Goal: Register for event/course

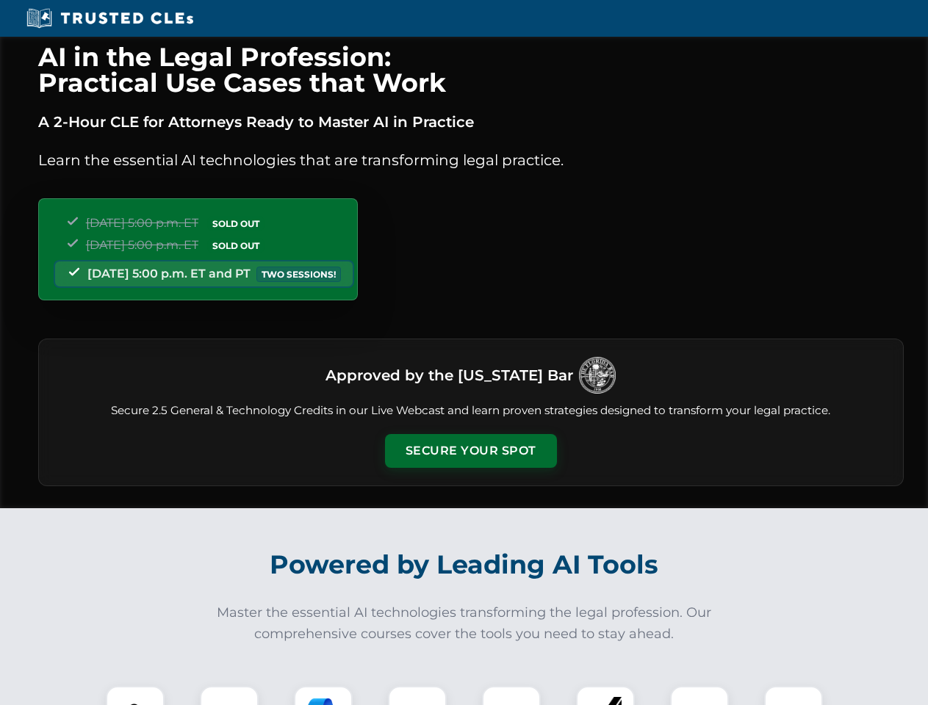
click at [470, 451] on button "Secure Your Spot" at bounding box center [471, 451] width 172 height 34
click at [135, 696] on img at bounding box center [135, 715] width 43 height 43
